Goal: Transaction & Acquisition: Purchase product/service

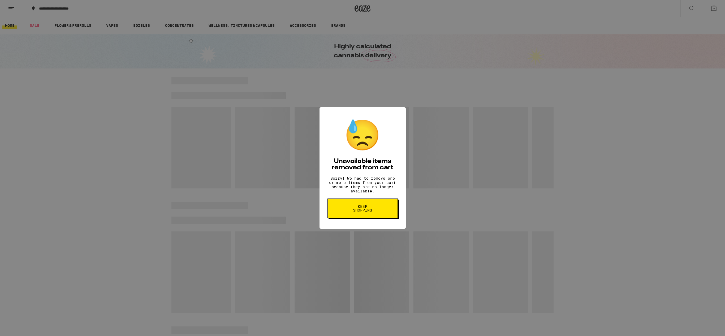
click at [388, 217] on button "Keep Shopping" at bounding box center [362, 208] width 70 height 20
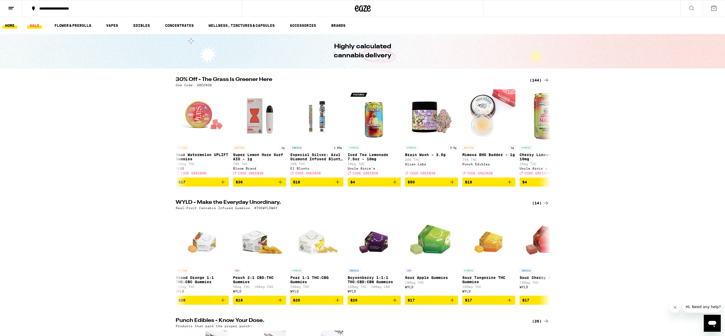
click at [32, 24] on link "SALE" at bounding box center [34, 25] width 15 height 6
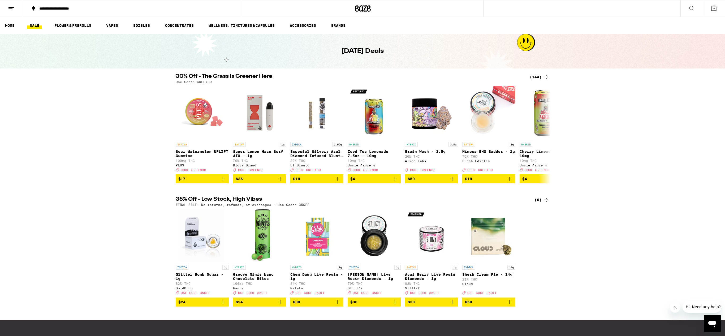
click at [540, 79] on div "(144)" at bounding box center [540, 77] width 20 height 6
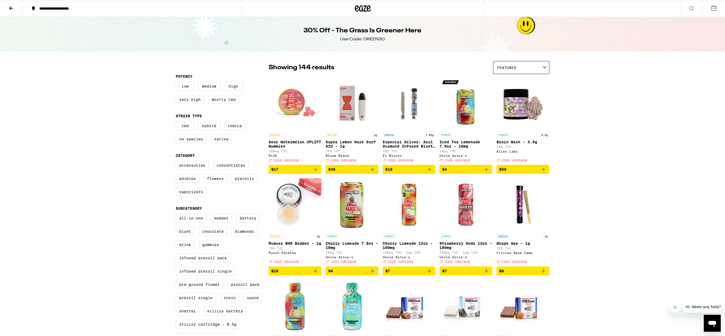
click at [540, 79] on img "Open page for Brain Wash - 3.5g from Alien Labs" at bounding box center [522, 103] width 53 height 53
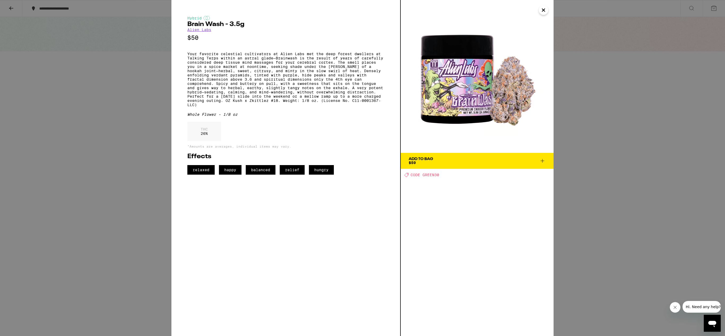
scroll to position [84, 0]
click at [546, 10] on icon "Close" at bounding box center [543, 10] width 6 height 8
